Goal: Check status: Check status

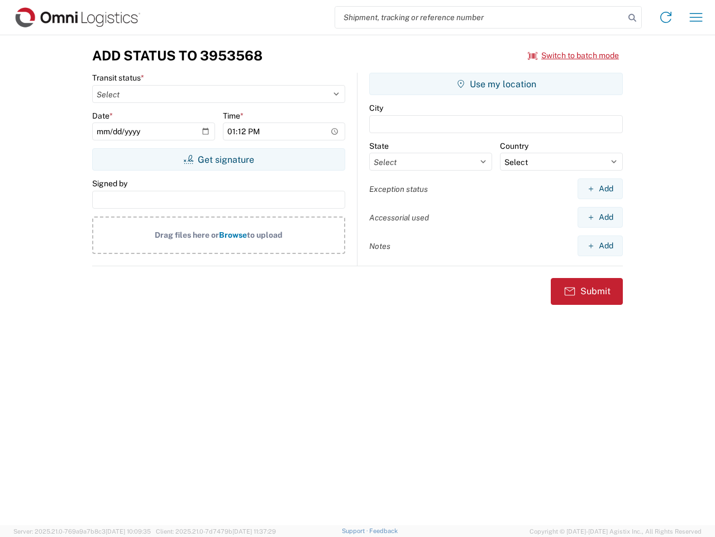
click at [480, 17] on input "search" at bounding box center [480, 17] width 290 height 21
click at [633, 18] on icon at bounding box center [633, 18] width 16 height 16
click at [666, 17] on icon at bounding box center [666, 17] width 18 height 18
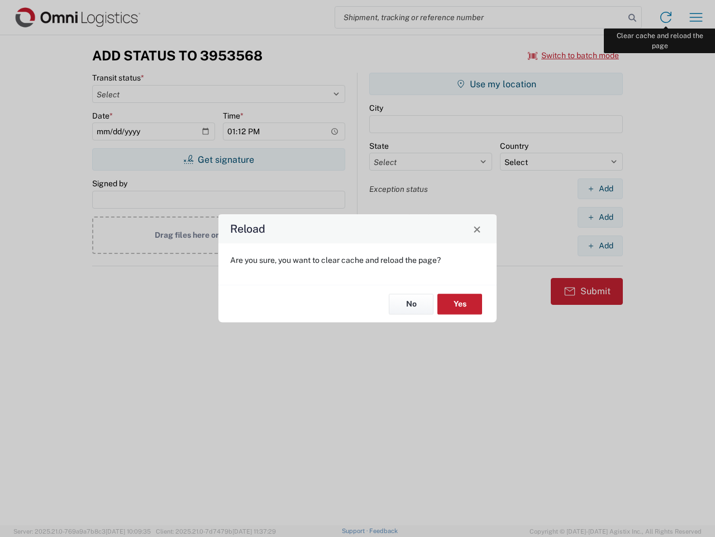
click at [696, 17] on div "Reload Are you sure, you want to clear cache and reload the page? No Yes" at bounding box center [357, 268] width 715 height 537
click at [574, 55] on div "Reload Are you sure, you want to clear cache and reload the page? No Yes" at bounding box center [357, 268] width 715 height 537
click at [219, 159] on div "Reload Are you sure, you want to clear cache and reload the page? No Yes" at bounding box center [357, 268] width 715 height 537
click at [496, 84] on div "Reload Are you sure, you want to clear cache and reload the page? No Yes" at bounding box center [357, 268] width 715 height 537
click at [600, 188] on div "Reload Are you sure, you want to clear cache and reload the page? No Yes" at bounding box center [357, 268] width 715 height 537
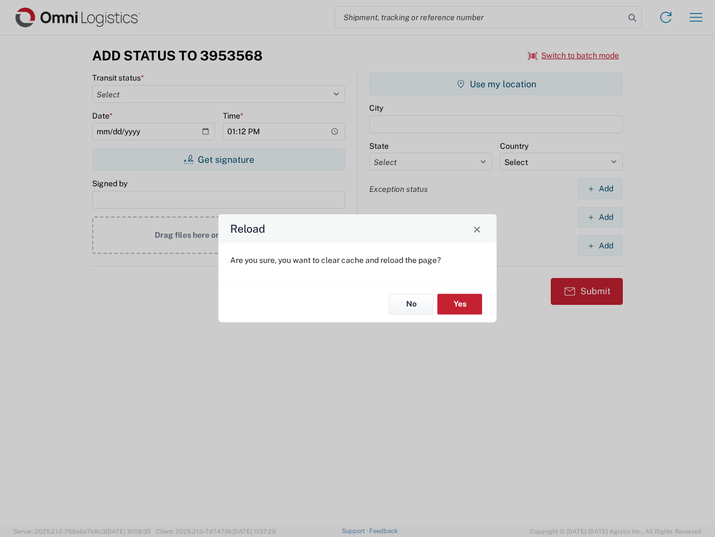
click at [600, 217] on div "Reload Are you sure, you want to clear cache and reload the page? No Yes" at bounding box center [357, 268] width 715 height 537
click at [600, 245] on div "Reload Are you sure, you want to clear cache and reload the page? No Yes" at bounding box center [357, 268] width 715 height 537
